Goal: Navigation & Orientation: Find specific page/section

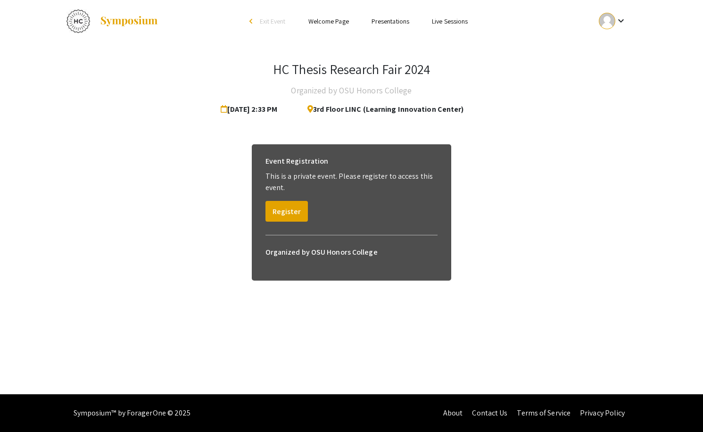
click at [603, 28] on div "keyboard_arrow_down" at bounding box center [612, 20] width 33 height 21
click at [610, 43] on button "My Account" at bounding box center [618, 46] width 58 height 23
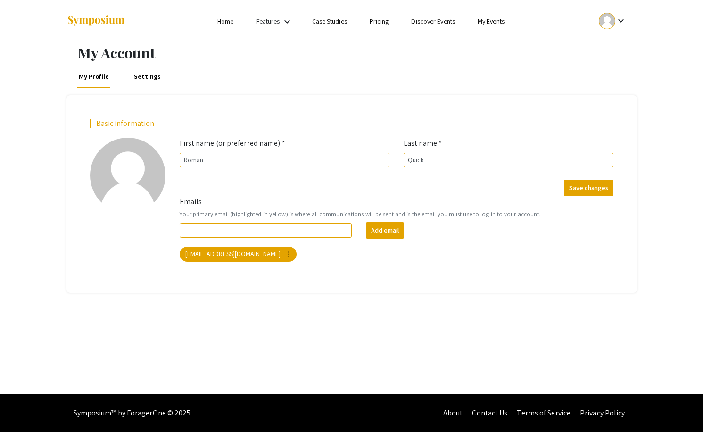
click at [230, 20] on link "Home" at bounding box center [225, 21] width 16 height 8
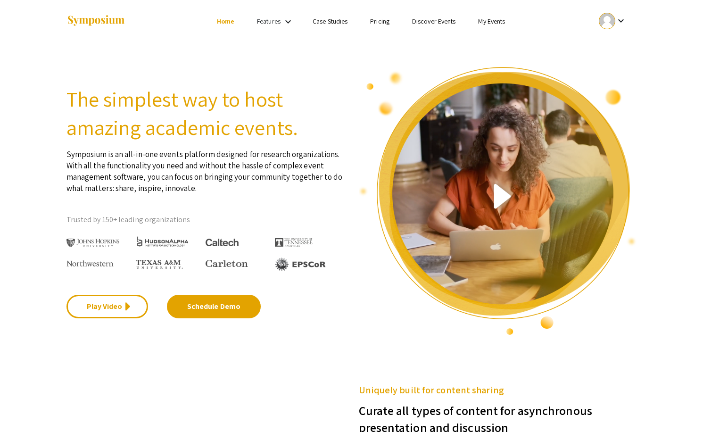
click at [327, 22] on link "Case Studies" at bounding box center [330, 21] width 35 height 8
